Goal: Transaction & Acquisition: Obtain resource

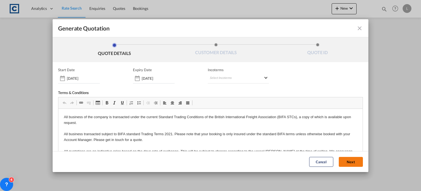
click at [344, 160] on button "Next" at bounding box center [351, 162] width 24 height 10
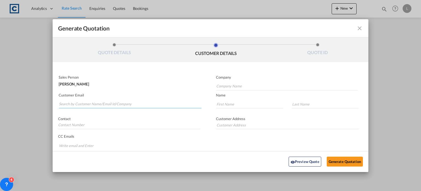
click at [74, 104] on input "Search by Customer Name/Email Id/Company" at bounding box center [130, 104] width 143 height 8
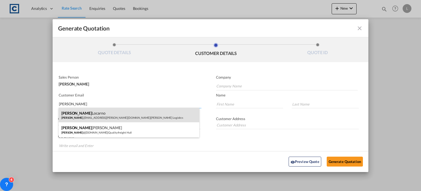
type input "[PERSON_NAME]"
click at [70, 116] on div "[PERSON_NAME] [PERSON_NAME] .[EMAIL_ADDRESS][PERSON_NAME][DOMAIN_NAME] | [PERSO…" at bounding box center [129, 115] width 141 height 15
type input "[PERSON_NAME] Logisitcs"
type input "[PERSON_NAME][EMAIL_ADDRESS][PERSON_NAME][DOMAIN_NAME]"
type input "[PERSON_NAME]"
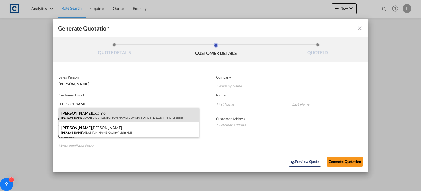
type input "Locarno"
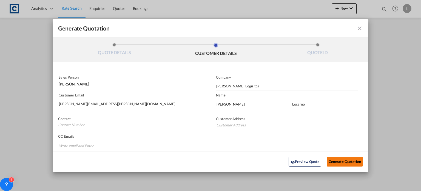
click at [335, 158] on button "Generate Quotation" at bounding box center [345, 161] width 36 height 10
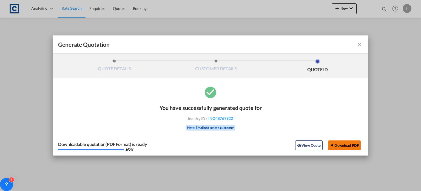
click at [344, 143] on button "Download PDF" at bounding box center [344, 145] width 33 height 10
click at [359, 43] on md-icon "icon-close fg-AAA8AD cursor m-0" at bounding box center [360, 44] width 7 height 7
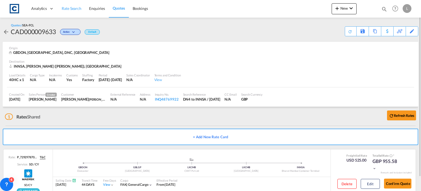
click at [62, 7] on span "Rate Search" at bounding box center [72, 8] width 20 height 5
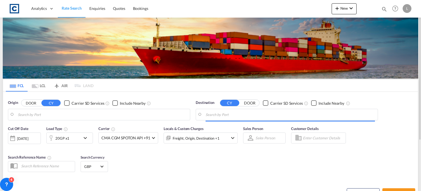
type input "GB-DN4, [GEOGRAPHIC_DATA]"
type input "[PERSON_NAME] ([PERSON_NAME]), [GEOGRAPHIC_DATA]"
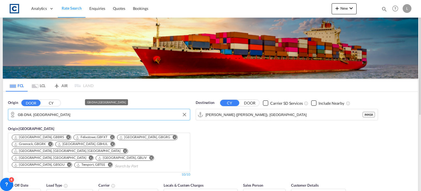
click at [64, 113] on input "GB-DN4, [GEOGRAPHIC_DATA]" at bounding box center [103, 114] width 170 height 8
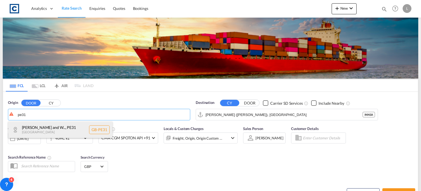
click at [43, 129] on div "[PERSON_NAME] and W... , PE31 [GEOGRAPHIC_DATA] [GEOGRAPHIC_DATA]-PE31" at bounding box center [60, 129] width 104 height 16
type input "GB-PE31, [PERSON_NAME] and [GEOGRAPHIC_DATA]"
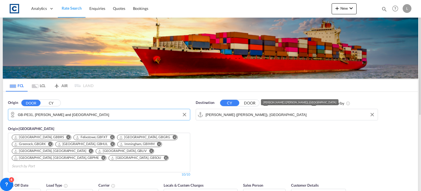
drag, startPoint x: 283, startPoint y: 114, endPoint x: 282, endPoint y: 110, distance: 4.5
click at [283, 114] on input "[PERSON_NAME] ([PERSON_NAME]), [GEOGRAPHIC_DATA]" at bounding box center [291, 114] width 170 height 8
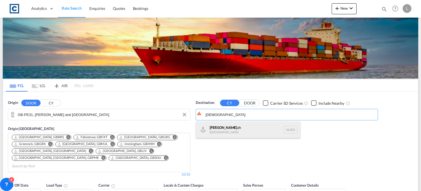
click at [217, 128] on div "[DEMOGRAPHIC_DATA] ah [GEOGRAPHIC_DATA] SAJED" at bounding box center [248, 129] width 104 height 16
type input "Jeddah, SAJED"
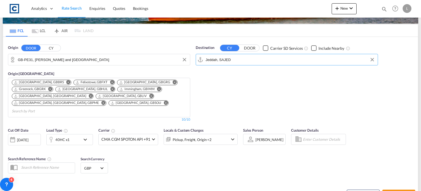
scroll to position [82, 0]
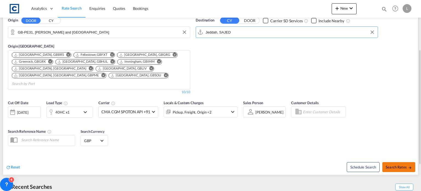
click at [395, 165] on span "Search Rates" at bounding box center [399, 167] width 26 height 4
type input "PE31 to SAJED / [DATE]"
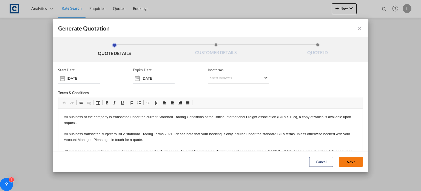
click at [339, 159] on button "Next" at bounding box center [351, 162] width 24 height 10
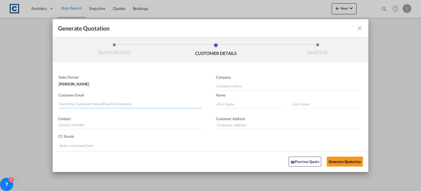
click at [63, 103] on input "Search by Customer Name/Email Id/Company" at bounding box center [130, 104] width 143 height 8
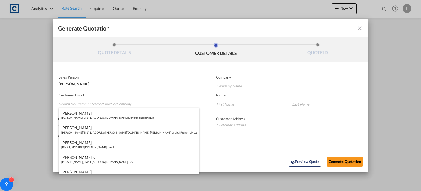
paste input "[PERSON_NAME] ([GEOGRAPHIC_DATA]) <[PERSON_NAME][EMAIL_ADDRESS][PERSON_NAME][DO…"
drag, startPoint x: 94, startPoint y: 103, endPoint x: 97, endPoint y: 93, distance: 11.1
click at [94, 103] on input "[PERSON_NAME] ([GEOGRAPHIC_DATA]) <[PERSON_NAME][EMAIL_ADDRESS][PERSON_NAME][DO…" at bounding box center [130, 104] width 143 height 8
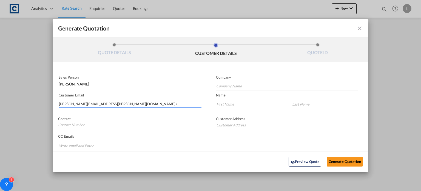
click at [134, 101] on input "[PERSON_NAME][EMAIL_ADDRESS][PERSON_NAME][DOMAIN_NAME]>" at bounding box center [130, 104] width 143 height 8
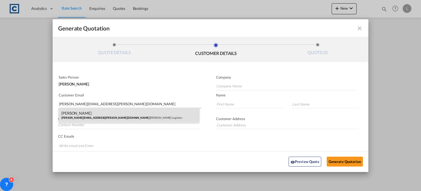
type input "[PERSON_NAME][EMAIL_ADDRESS][PERSON_NAME][DOMAIN_NAME]"
click at [68, 112] on div "[PERSON_NAME] [PERSON_NAME][EMAIL_ADDRESS][PERSON_NAME][DOMAIN_NAME] | [PERSON_…" at bounding box center [129, 115] width 141 height 15
type input "[PERSON_NAME] Logisitcs"
type input "[PERSON_NAME]"
type input "Locarno"
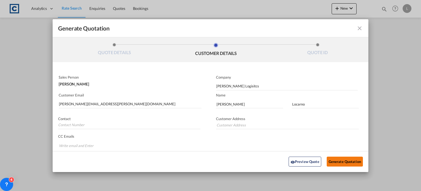
click at [344, 159] on button "Generate Quotation" at bounding box center [345, 161] width 36 height 10
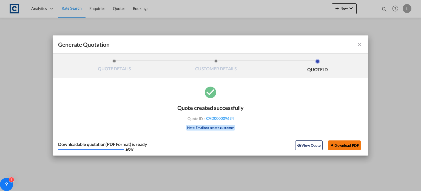
click at [340, 143] on button "Download PDF" at bounding box center [344, 145] width 33 height 10
click at [359, 43] on md-icon "icon-close fg-AAA8AD cursor m-0" at bounding box center [360, 44] width 7 height 7
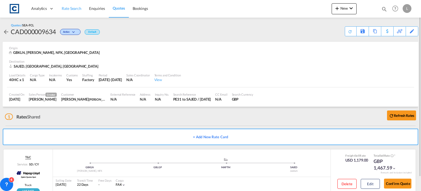
click at [70, 7] on span "Rate Search" at bounding box center [72, 8] width 20 height 5
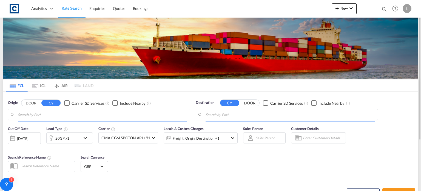
type input "GB-PE31, [PERSON_NAME] and [GEOGRAPHIC_DATA]"
type input "Jeddah, SAJED"
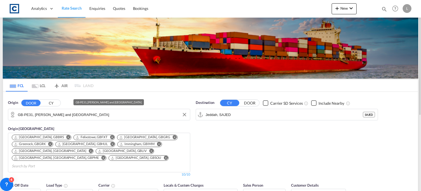
click at [96, 112] on input "GB-PE31, [PERSON_NAME] and [GEOGRAPHIC_DATA]" at bounding box center [103, 114] width 170 height 8
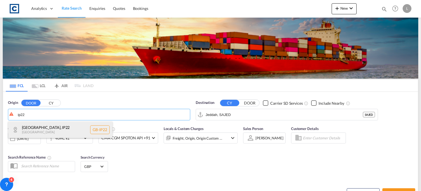
click at [23, 127] on div "[GEOGRAPHIC_DATA] , IP22 [GEOGRAPHIC_DATA] [GEOGRAPHIC_DATA]-IP22" at bounding box center [60, 129] width 104 height 16
type input "GB-IP22, [GEOGRAPHIC_DATA]"
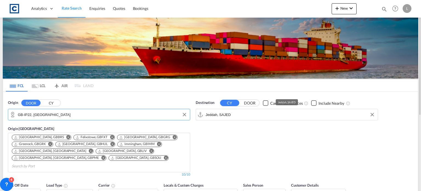
click at [238, 115] on input "Jeddah, SAJED" at bounding box center [291, 114] width 170 height 8
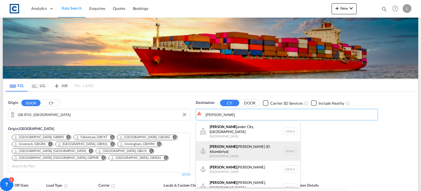
drag, startPoint x: 213, startPoint y: 146, endPoint x: 211, endPoint y: 140, distance: 6.0
click at [213, 145] on div "[PERSON_NAME] ([PERSON_NAME]) [GEOGRAPHIC_DATA] EGALY" at bounding box center [248, 151] width 104 height 20
type input "Alexandria ([GEOGRAPHIC_DATA]), EGALY"
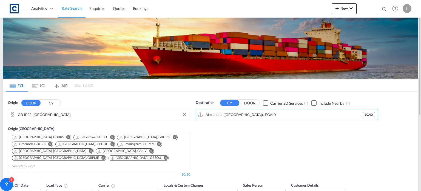
click at [314, 103] on div "Checkbox No Ink" at bounding box center [313, 102] width 5 height 5
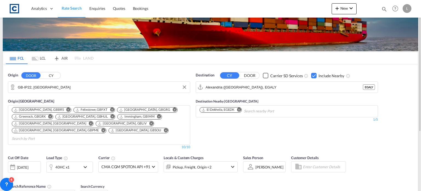
scroll to position [55, 0]
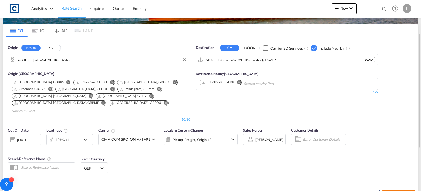
click at [397, 189] on button "Search Rates" at bounding box center [399, 194] width 33 height 10
type input "IP22 to EGALY / [DATE]"
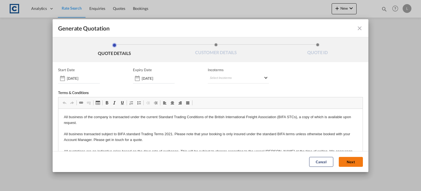
click at [342, 160] on button "Next" at bounding box center [351, 162] width 24 height 10
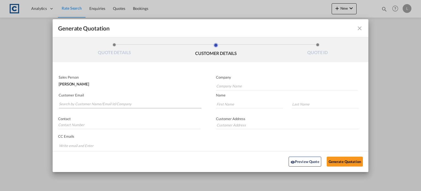
click at [66, 101] on input "Search by Customer Name/Email Id/Company" at bounding box center [130, 104] width 143 height 8
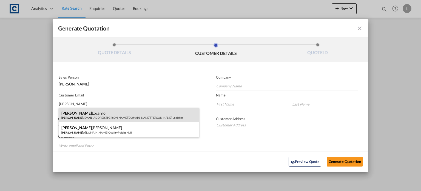
type input "[PERSON_NAME]"
click at [91, 114] on div "[PERSON_NAME] [PERSON_NAME] .[EMAIL_ADDRESS][PERSON_NAME][DOMAIN_NAME] | [PERSO…" at bounding box center [129, 115] width 141 height 15
type input "[PERSON_NAME] Logisitcs"
type input "[PERSON_NAME][EMAIL_ADDRESS][PERSON_NAME][DOMAIN_NAME]"
type input "[PERSON_NAME]"
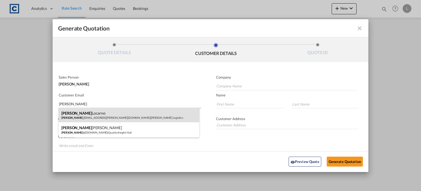
type input "Locarno"
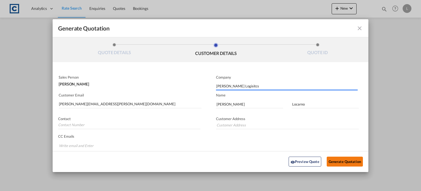
click at [341, 159] on button "Generate Quotation" at bounding box center [345, 161] width 36 height 10
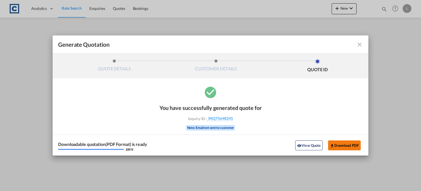
click at [339, 142] on button "Download PDF" at bounding box center [344, 145] width 33 height 10
click at [358, 44] on md-icon "icon-close fg-AAA8AD cursor m-0" at bounding box center [360, 44] width 7 height 7
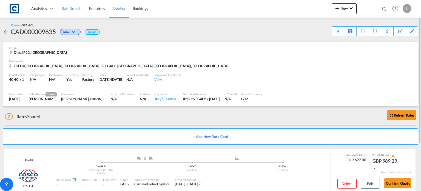
click at [75, 8] on span "Rate Search" at bounding box center [72, 8] width 20 height 5
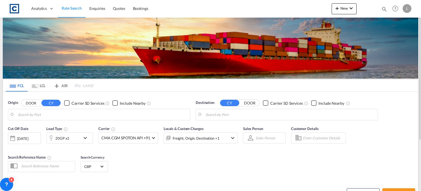
type input "GB-IP22, [GEOGRAPHIC_DATA]"
type input "Alexandria ([GEOGRAPHIC_DATA]), EGALY"
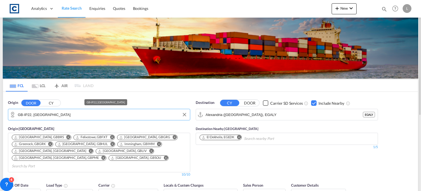
click at [67, 110] on input "GB-IP22, [GEOGRAPHIC_DATA]" at bounding box center [103, 114] width 170 height 8
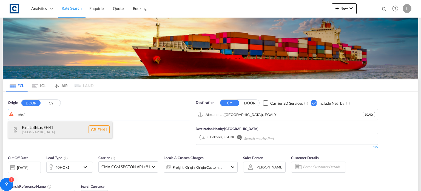
click at [57, 126] on div "East Lothian , EH41 United Kingdom GB-EH41" at bounding box center [60, 129] width 104 height 16
type input "GB-EH41, East Lothian"
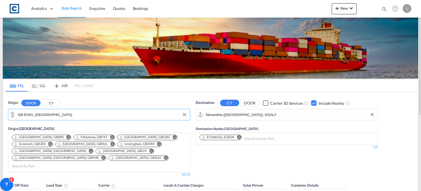
click at [271, 117] on input "Alexandria ([GEOGRAPHIC_DATA]), EGALY" at bounding box center [291, 114] width 170 height 8
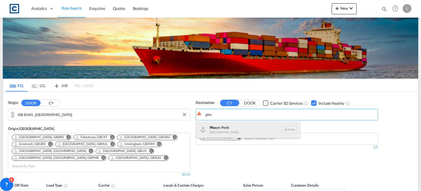
click at [241, 129] on div "Phn om Penh Cambodia KHPNH" at bounding box center [248, 129] width 104 height 16
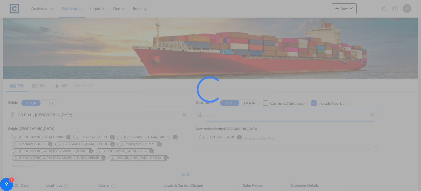
type input "Phnom Penh, KHPNH"
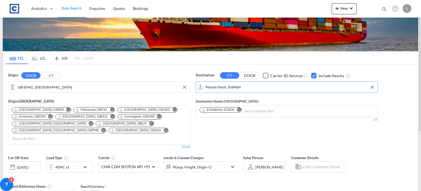
scroll to position [55, 0]
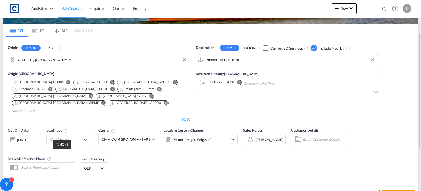
click at [64, 136] on div "40HC x1" at bounding box center [62, 140] width 14 height 8
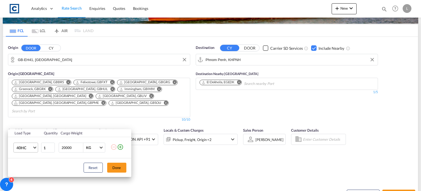
click at [25, 146] on span "40HC" at bounding box center [24, 147] width 16 height 5
click at [22, 119] on div "20GP" at bounding box center [21, 120] width 10 height 5
click at [116, 167] on button "Done" at bounding box center [116, 167] width 19 height 10
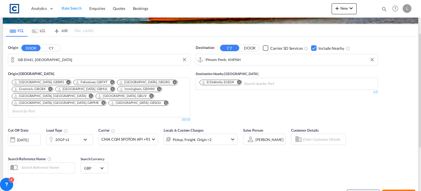
click at [390, 189] on button "Search Rates" at bounding box center [399, 194] width 33 height 10
type input "EH41 to KHPNH / 8 Sep 2025"
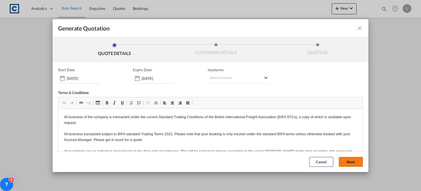
click at [342, 158] on button "Next" at bounding box center [351, 162] width 24 height 10
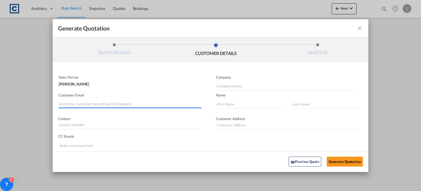
click at [74, 101] on input "Search by Customer Name/Email Id/Company" at bounding box center [130, 104] width 143 height 8
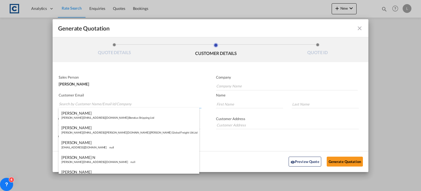
paste input "Exports <exports@simfreight.com>"
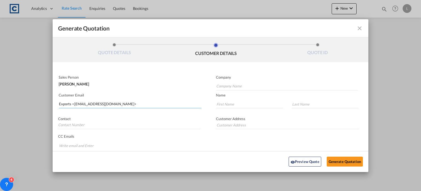
click at [74, 104] on input "Exports <exports@simfreight.com>" at bounding box center [130, 104] width 143 height 8
click at [101, 103] on input "exports@simfreight.com>" at bounding box center [130, 104] width 143 height 8
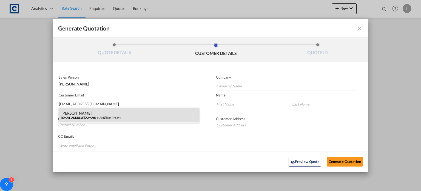
type input "exports@simfreight.com"
click at [85, 111] on div "Francesca Haiphong exports@simfreight.com | Sim Freight" at bounding box center [129, 115] width 141 height 15
type input "Sim Freight"
type input "Francesca"
type input "Haiphong"
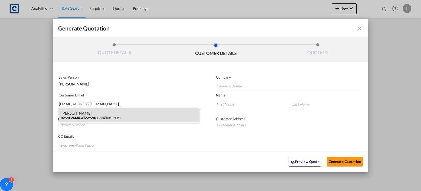
type input "0203 137 1093"
type input "Unit 2B, Polar Park, West Drayton UB7 0DG, United Kingdom"
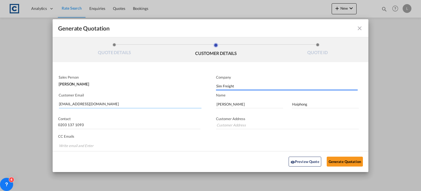
type input "Unit 2B, Polar Park, West Drayton UB7 0DG, United Kingdom"
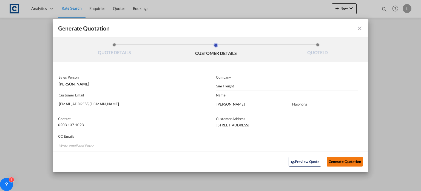
click at [334, 157] on button "Generate Quotation" at bounding box center [345, 161] width 36 height 10
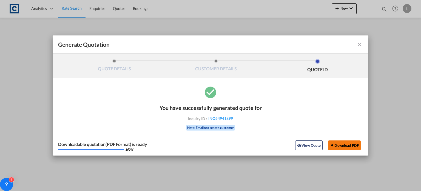
click at [335, 145] on button "Download PDF" at bounding box center [344, 145] width 33 height 10
click at [358, 41] on md-icon "icon-close fg-AAA8AD cursor m-0" at bounding box center [360, 44] width 7 height 7
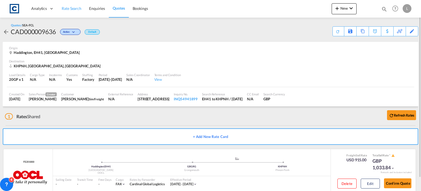
click at [66, 7] on span "Rate Search" at bounding box center [72, 8] width 20 height 5
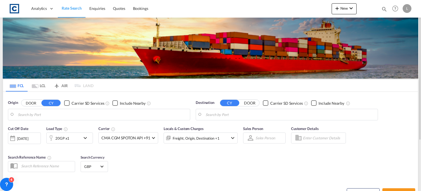
type input "GB-EH41, East Lothian"
type input "Phnom Penh, KHPNH"
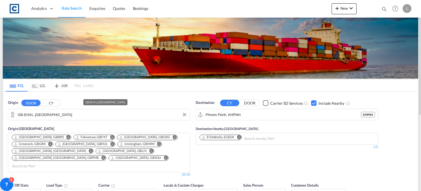
click at [61, 115] on input "GB-EH41, East Lothian" at bounding box center [103, 114] width 170 height 8
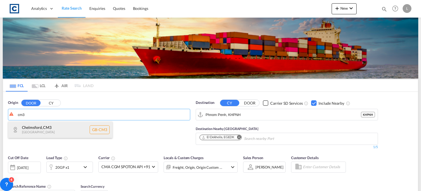
click at [53, 129] on div "Chelmsford , CM3 United Kingdom GB-CM3" at bounding box center [60, 129] width 104 height 16
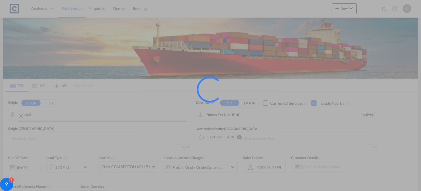
type input "GB-CM3, Chelmsford"
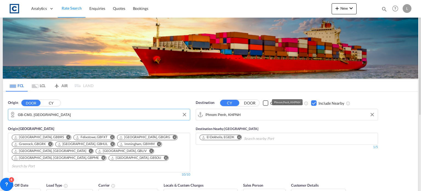
click at [249, 114] on input "Phnom Penh, KHPNH" at bounding box center [291, 114] width 170 height 8
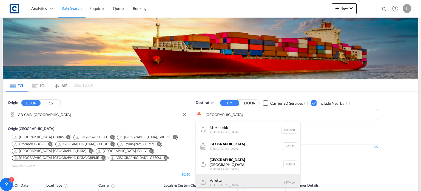
click at [216, 182] on div "Valletta Malta MTMLA" at bounding box center [248, 182] width 104 height 16
type input "Valletta, MTMLA"
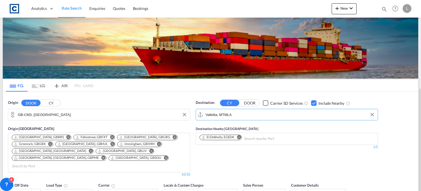
scroll to position [55, 0]
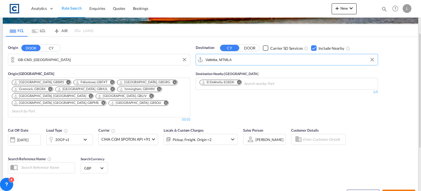
click at [396, 189] on button "Search Rates" at bounding box center [399, 194] width 33 height 10
type input "CM3 to MTMLA / 8 Sep 2025"
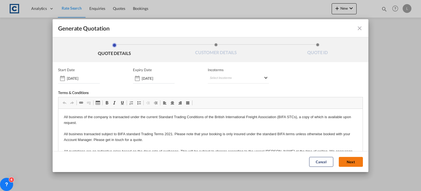
click at [346, 159] on button "Next" at bounding box center [351, 162] width 24 height 10
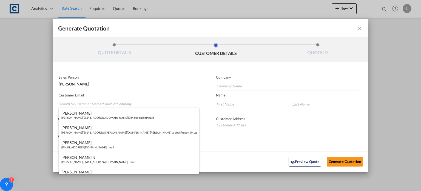
type input "s"
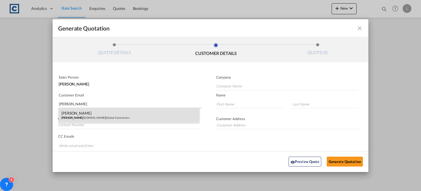
type input "james@g"
click at [80, 118] on div "James Tripple James@g lobalcontainers.com | Global Contrainers" at bounding box center [129, 115] width 141 height 15
type input "Global Contrainers"
type input "James@globalcontainers.com"
type input "James"
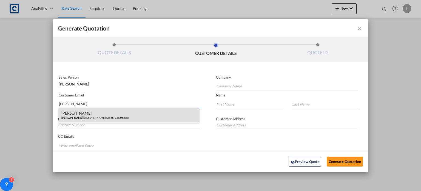
type input "Tripple"
type input "01394 451200"
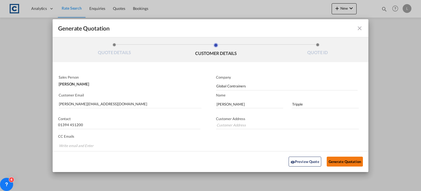
click at [342, 162] on button "Generate Quotation" at bounding box center [345, 161] width 36 height 10
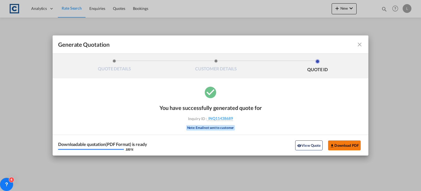
click at [341, 143] on button "Download PDF" at bounding box center [344, 145] width 33 height 10
